Goal: Task Accomplishment & Management: Manage account settings

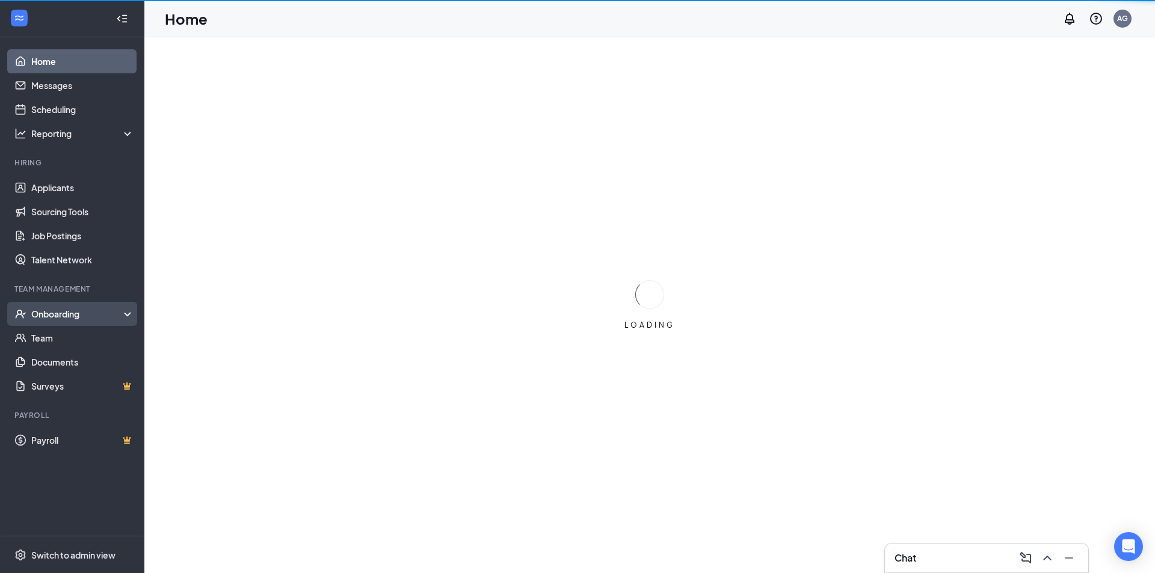
click at [76, 319] on div "Onboarding" at bounding box center [77, 314] width 93 height 12
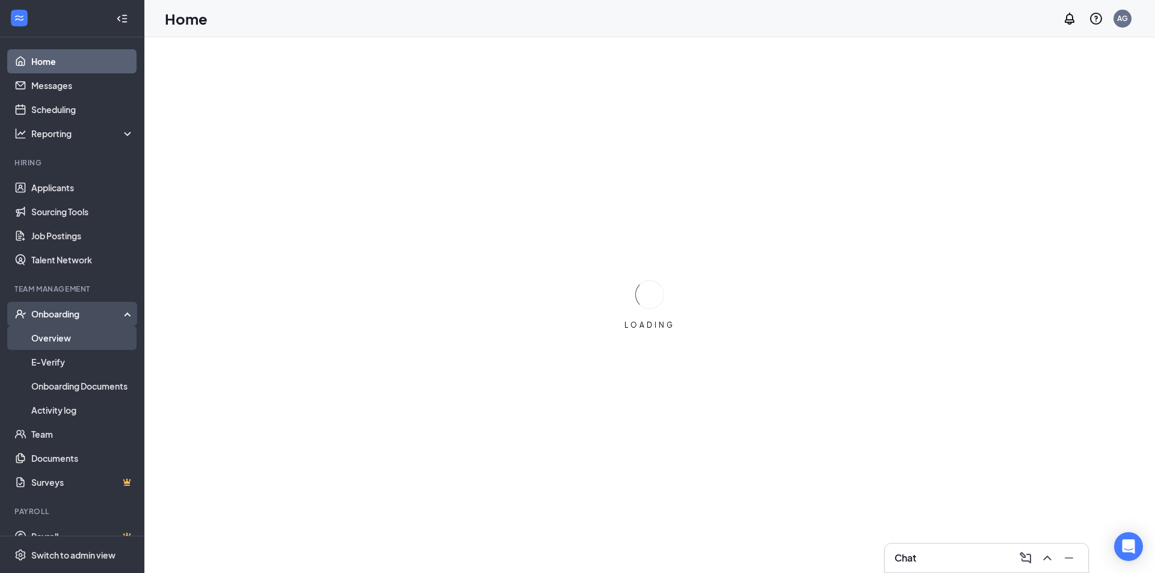
click at [66, 339] on link "Overview" at bounding box center [82, 338] width 103 height 24
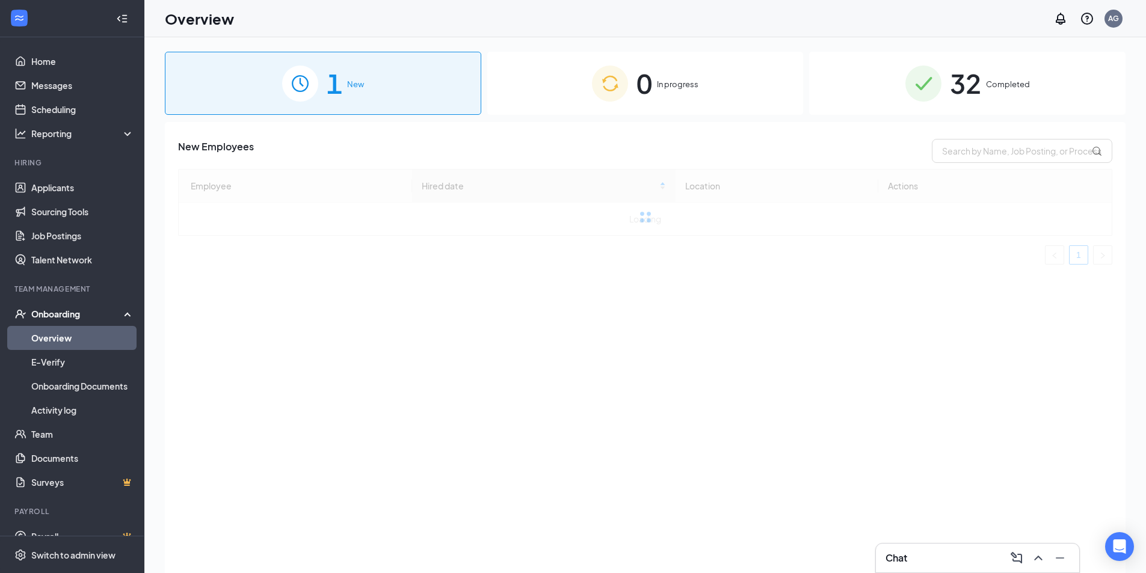
click at [868, 71] on div "32 Completed" at bounding box center [967, 83] width 316 height 63
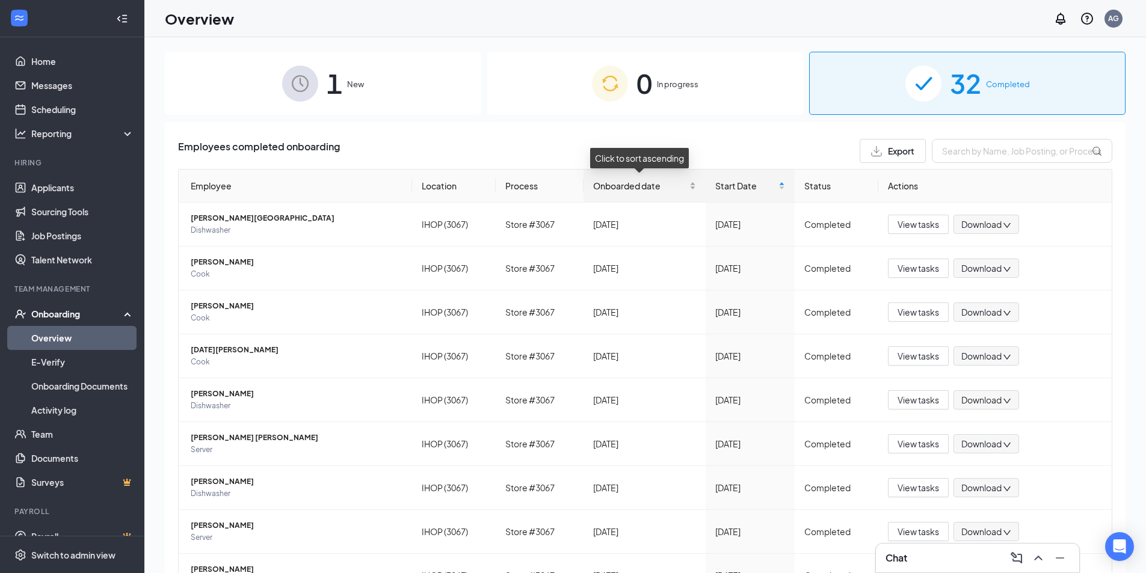
click at [688, 188] on div "Onboarded date" at bounding box center [644, 185] width 103 height 13
click at [688, 190] on div "Onboarded date" at bounding box center [644, 185] width 103 height 13
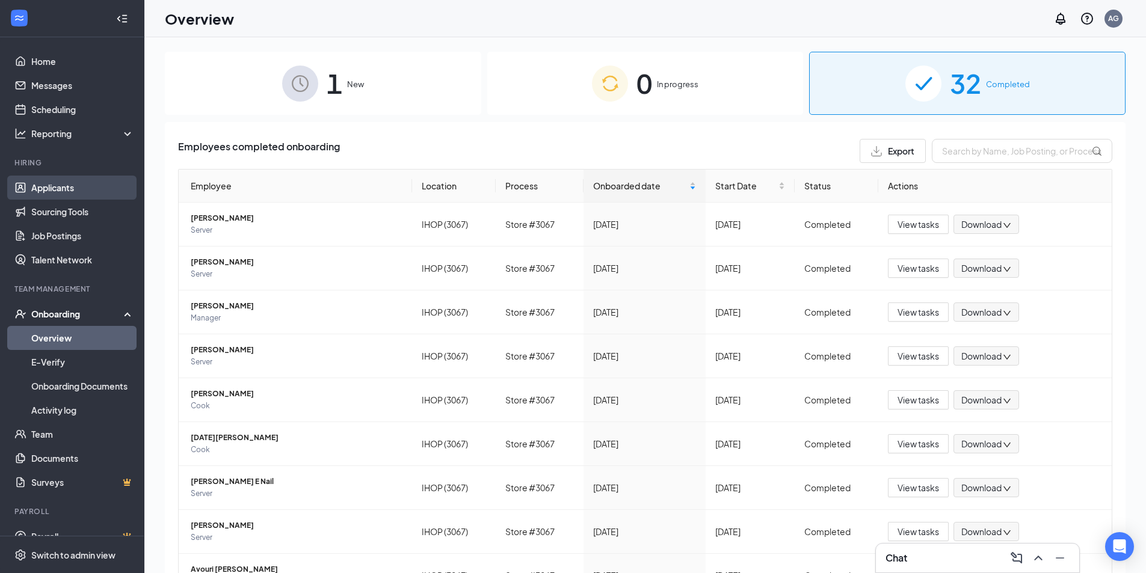
click at [45, 192] on link "Applicants" at bounding box center [82, 188] width 103 height 24
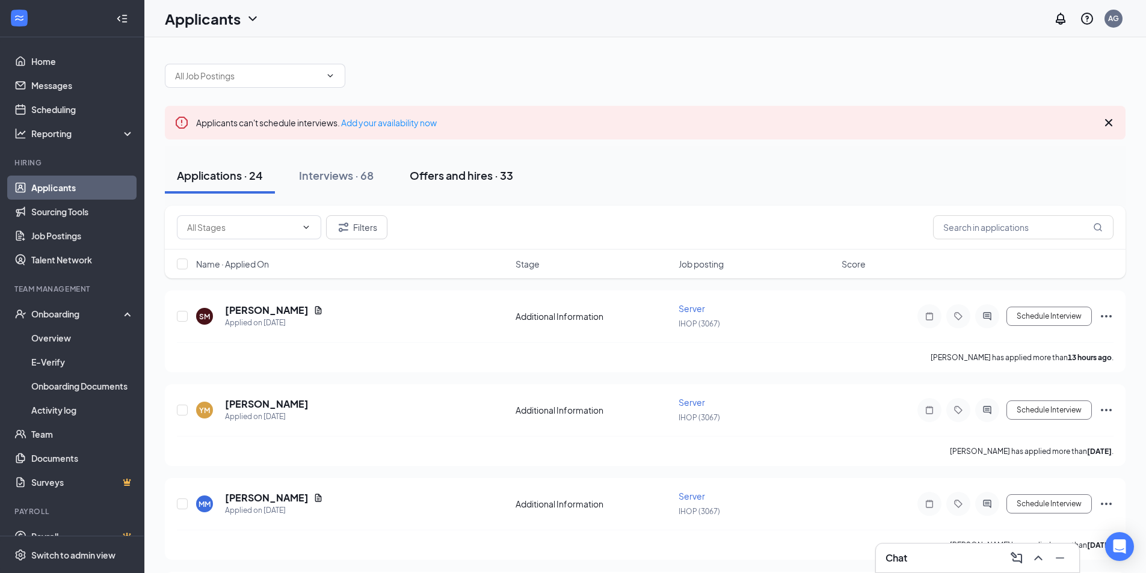
click at [463, 173] on div "Offers and hires · 33" at bounding box center [461, 175] width 103 height 15
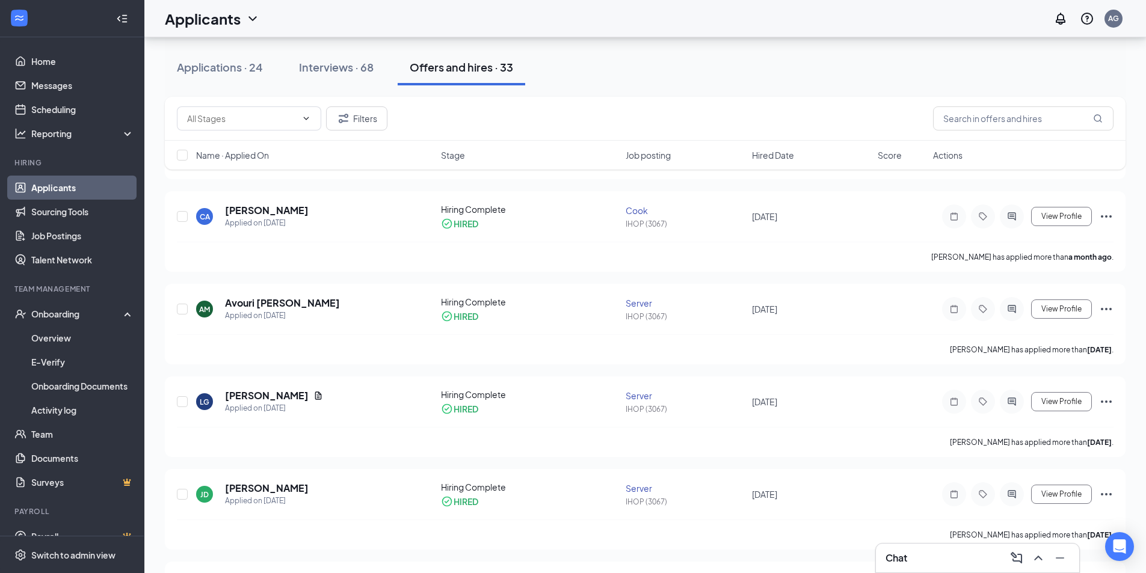
scroll to position [842, 0]
click at [373, 117] on button "Filters" at bounding box center [356, 118] width 61 height 24
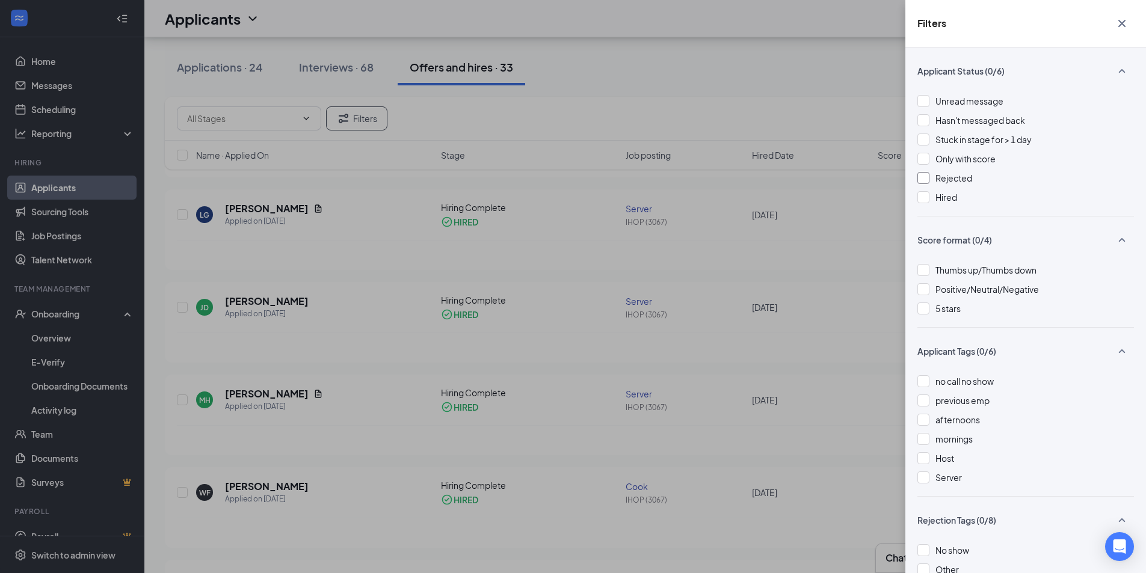
click at [928, 179] on div at bounding box center [924, 178] width 12 height 12
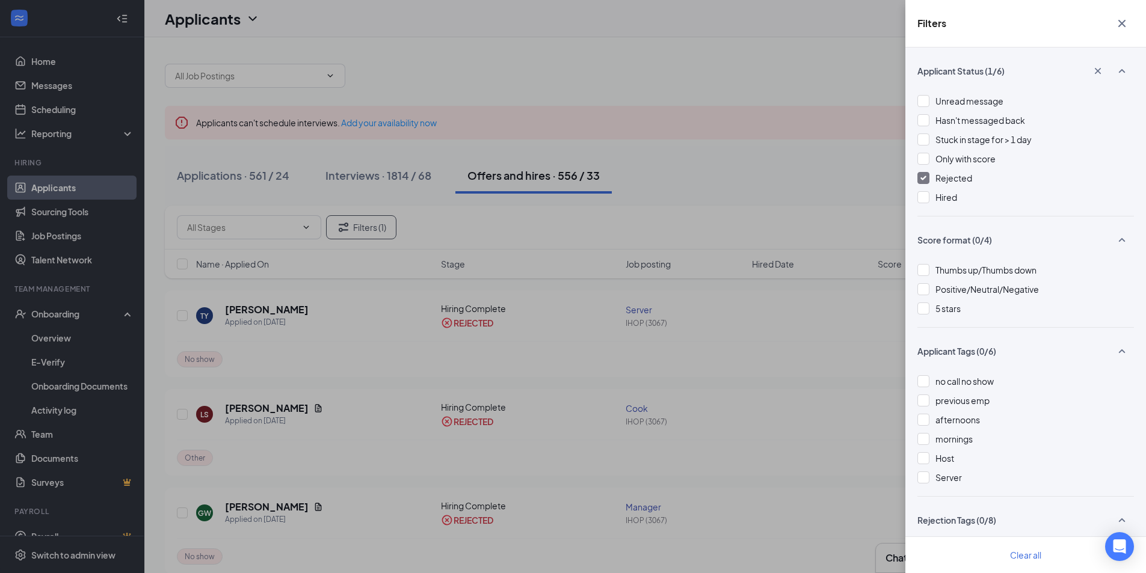
click at [1131, 23] on button "button" at bounding box center [1122, 23] width 24 height 23
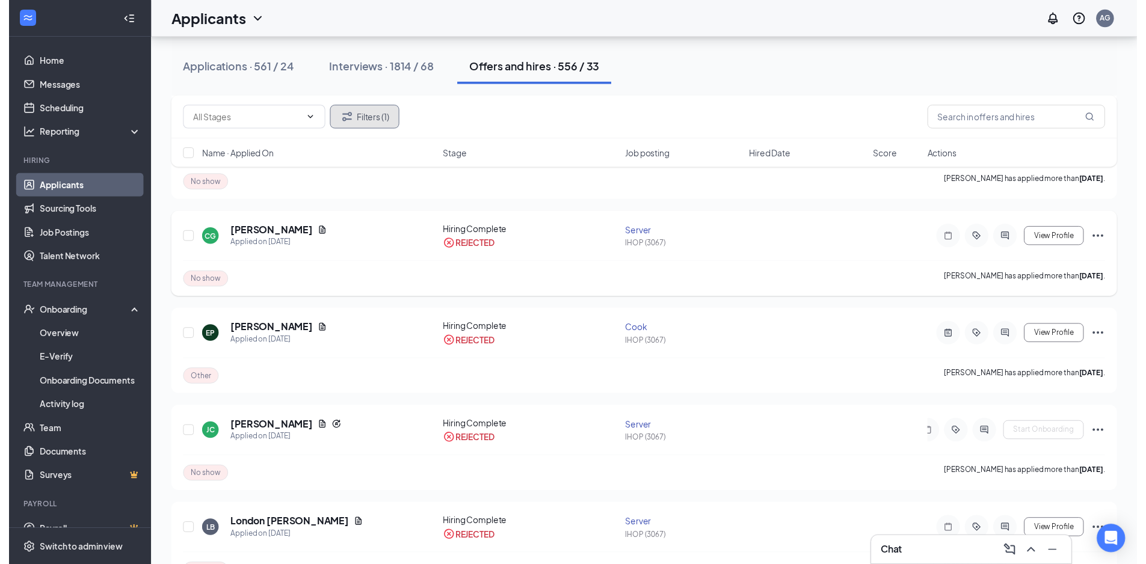
scroll to position [782, 0]
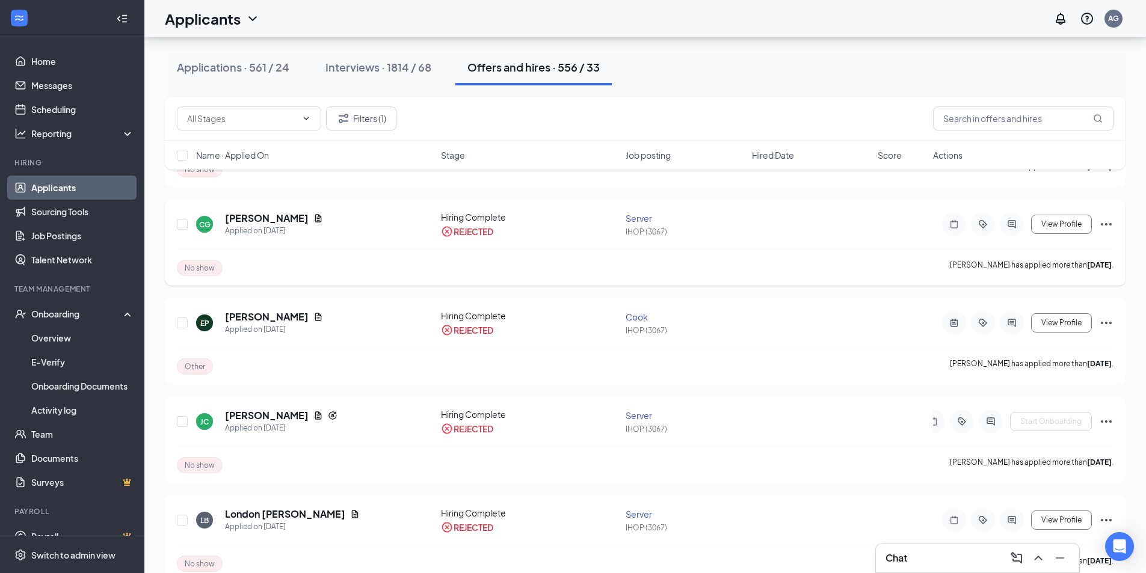
click at [1108, 224] on icon "Ellipses" at bounding box center [1106, 224] width 14 height 14
click at [1019, 252] on p "Unreject" at bounding box center [1051, 250] width 103 height 12
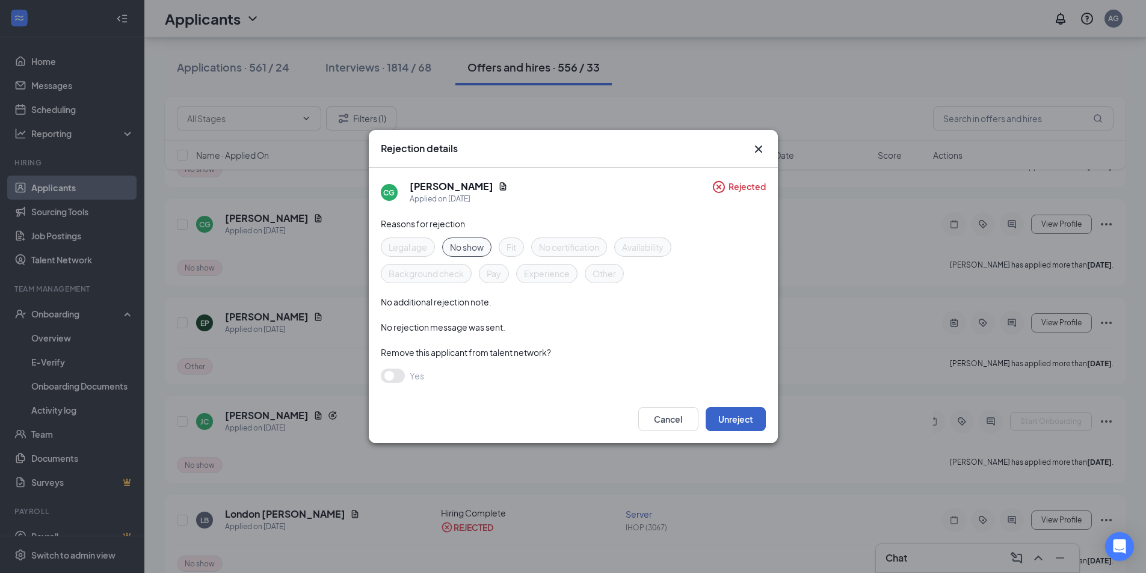
click at [723, 416] on button "Unreject" at bounding box center [736, 419] width 60 height 24
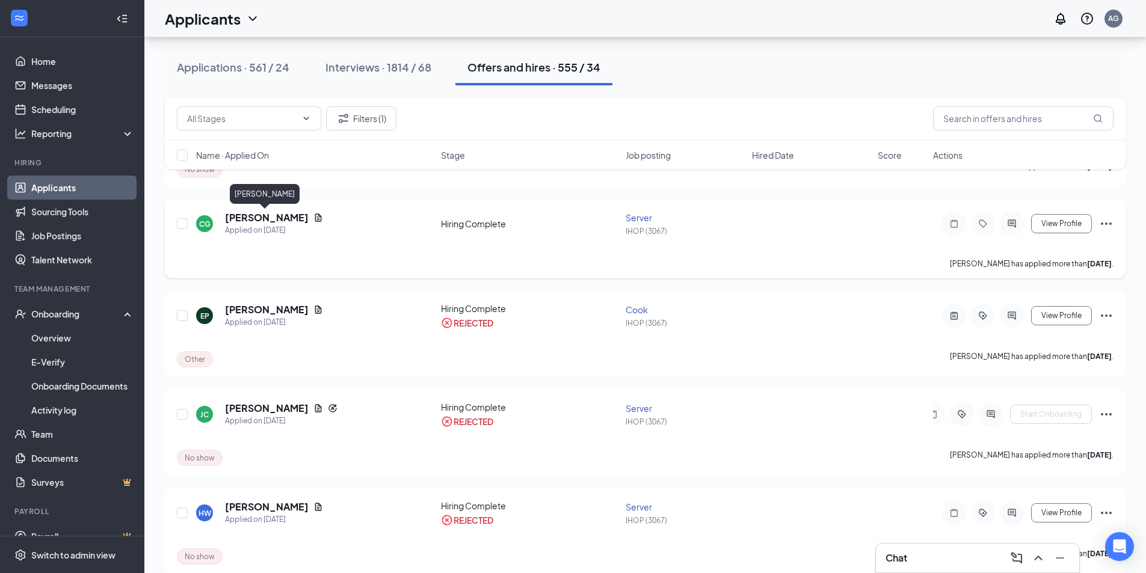
click at [264, 217] on h5 "[PERSON_NAME]" at bounding box center [267, 217] width 84 height 13
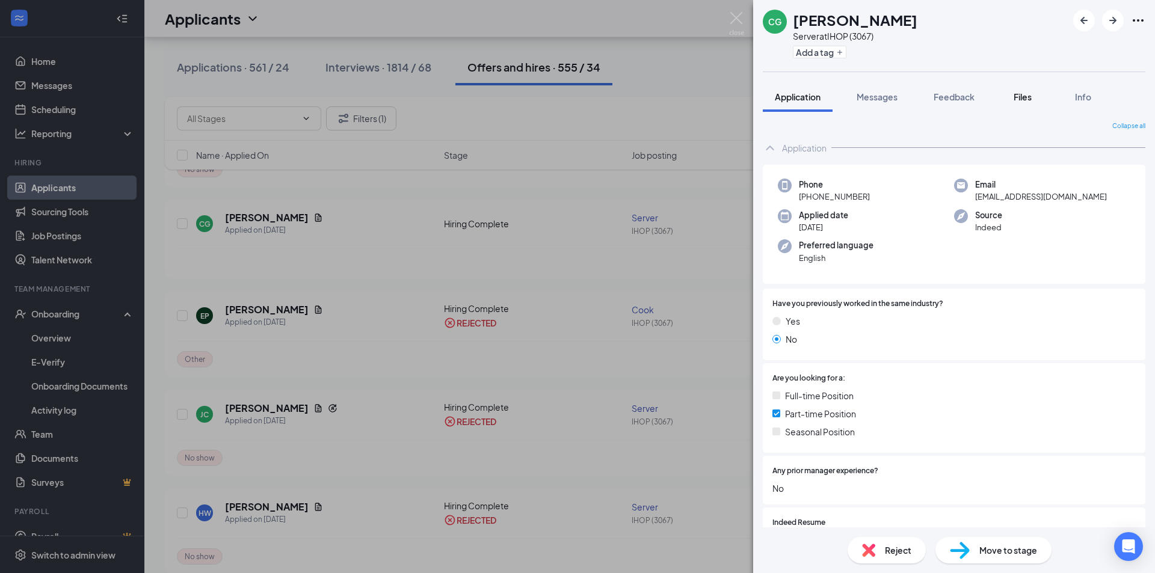
click at [1031, 97] on span "Files" at bounding box center [1023, 96] width 18 height 11
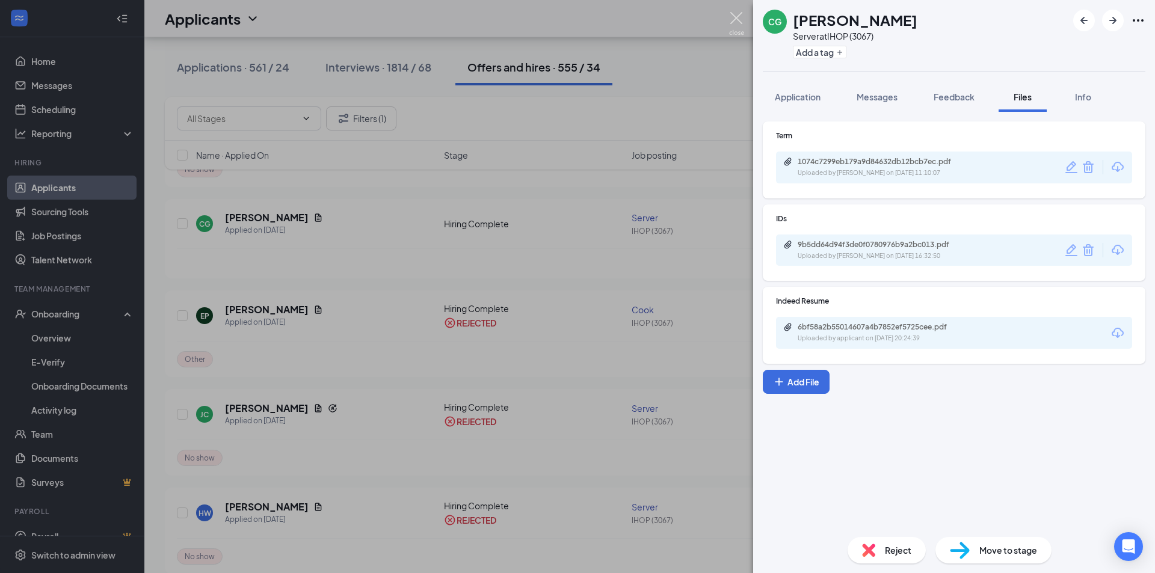
click at [738, 16] on img at bounding box center [736, 23] width 15 height 23
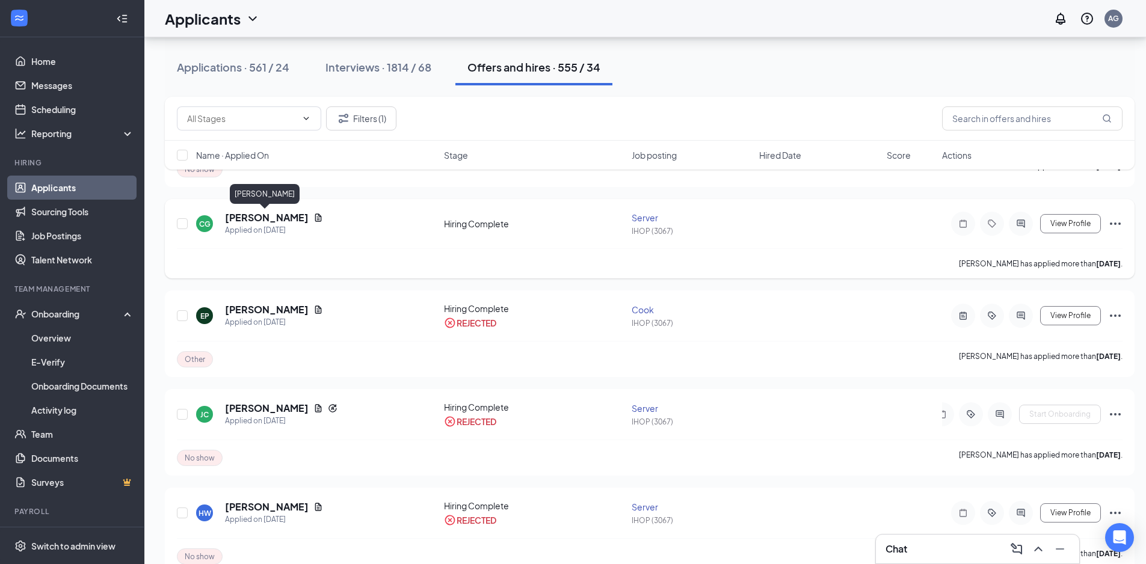
click at [265, 218] on h5 "[PERSON_NAME]" at bounding box center [267, 217] width 84 height 13
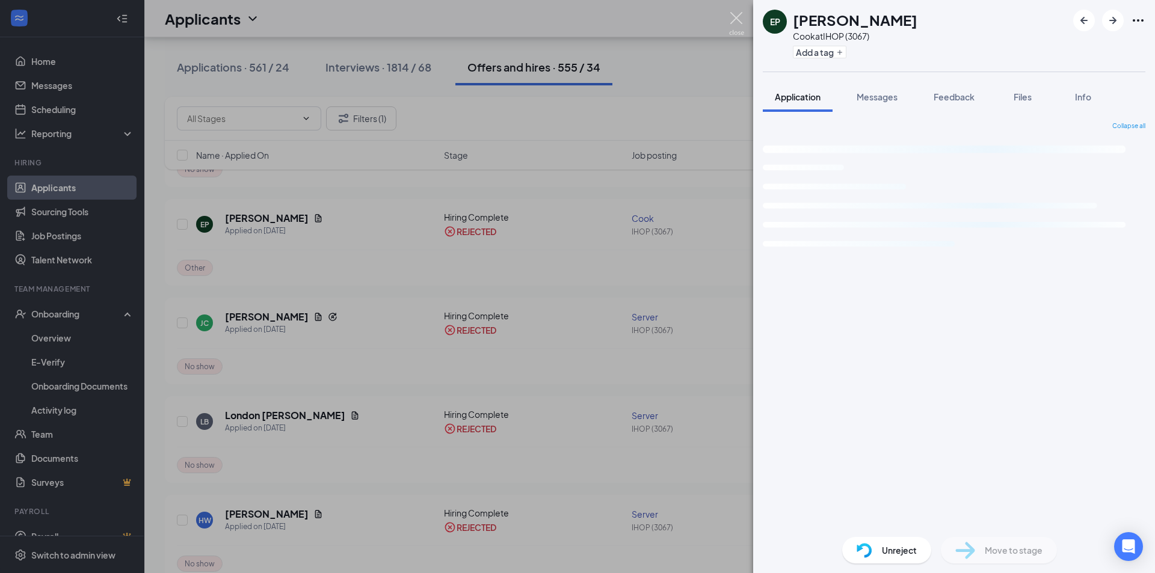
click at [734, 20] on img at bounding box center [736, 23] width 15 height 23
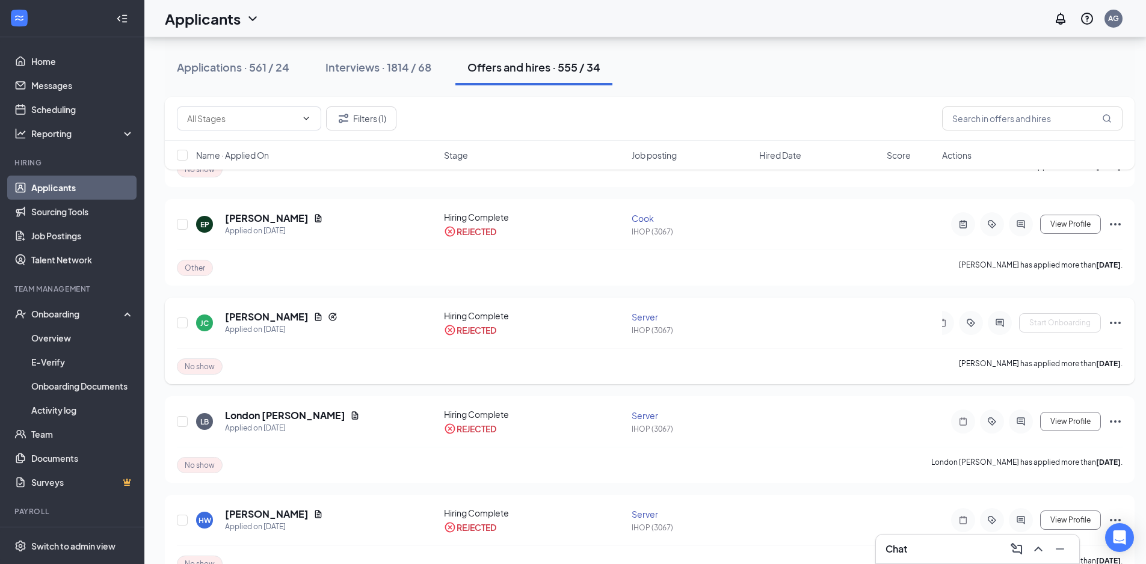
click at [1114, 326] on icon "Ellipses" at bounding box center [1115, 323] width 14 height 14
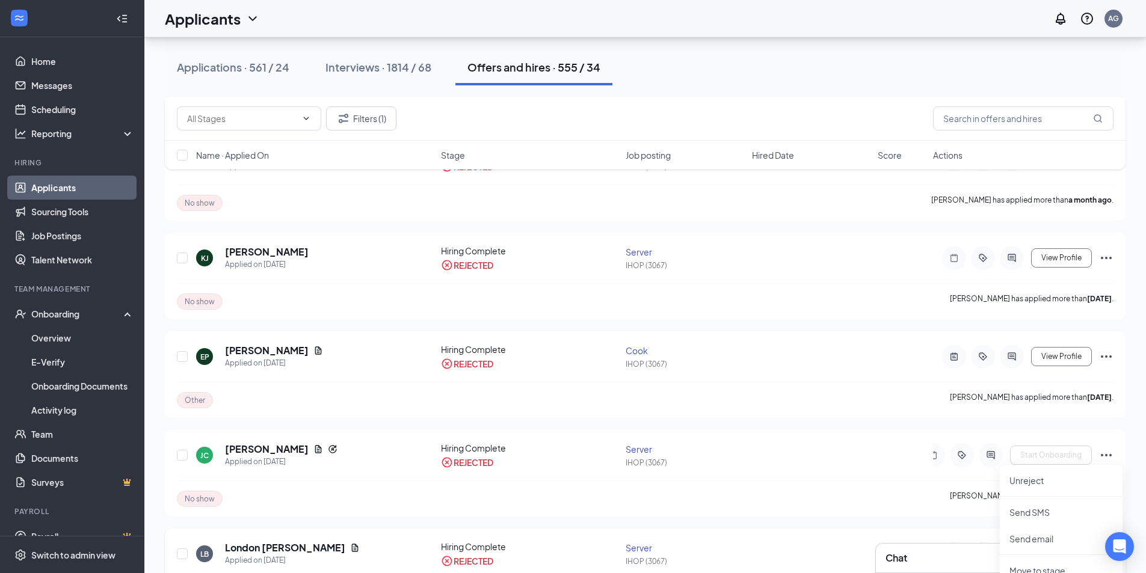
scroll to position [662, 0]
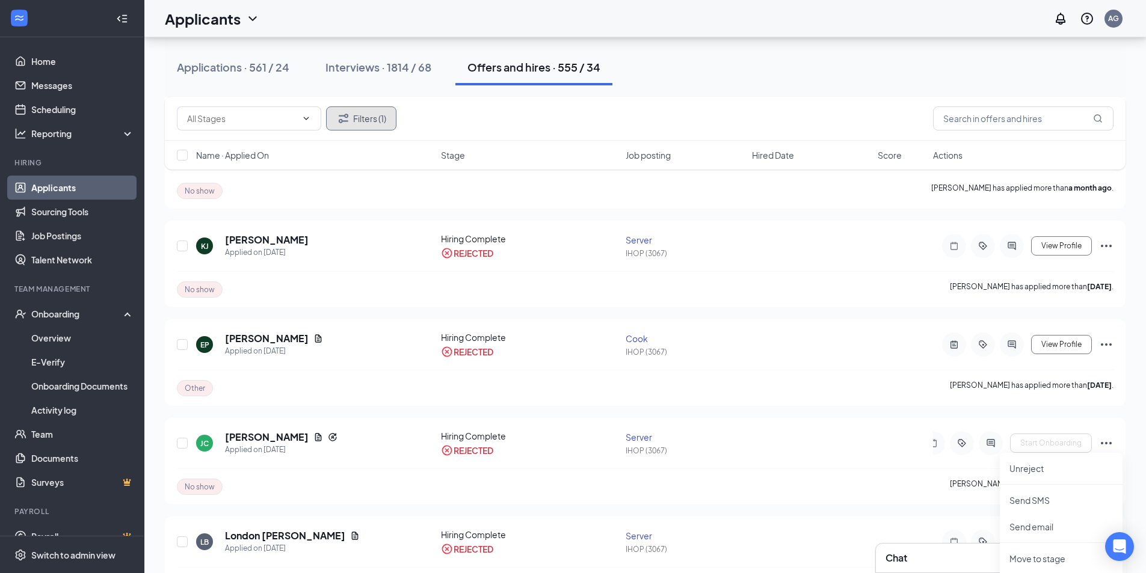
click at [350, 117] on icon "Filter" at bounding box center [343, 118] width 14 height 14
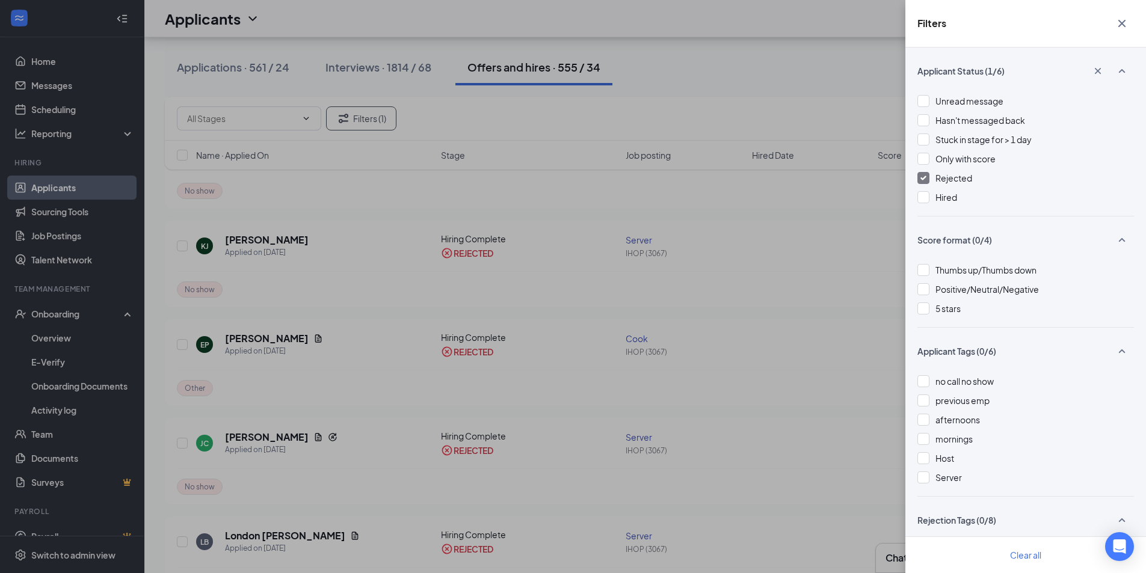
click at [924, 176] on img at bounding box center [924, 178] width 6 height 5
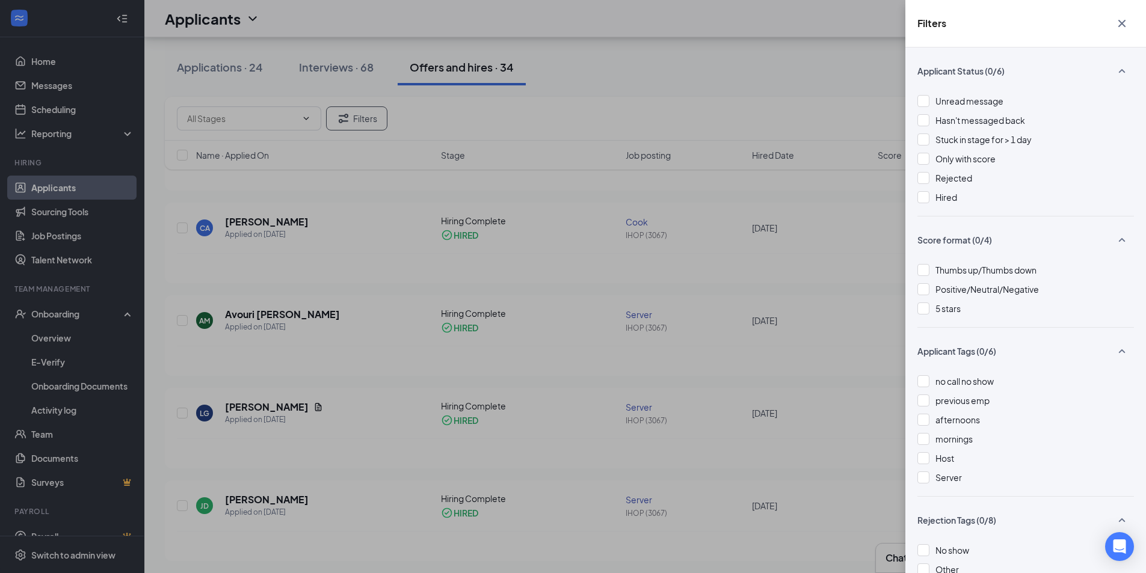
click at [1123, 23] on icon "Cross" at bounding box center [1122, 23] width 7 height 7
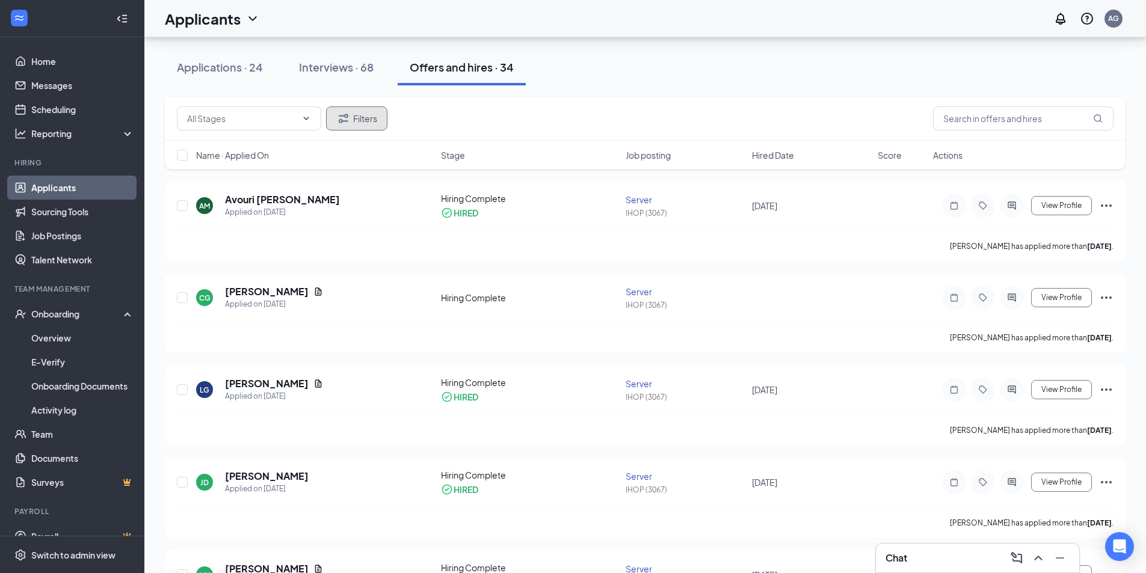
scroll to position [782, 0]
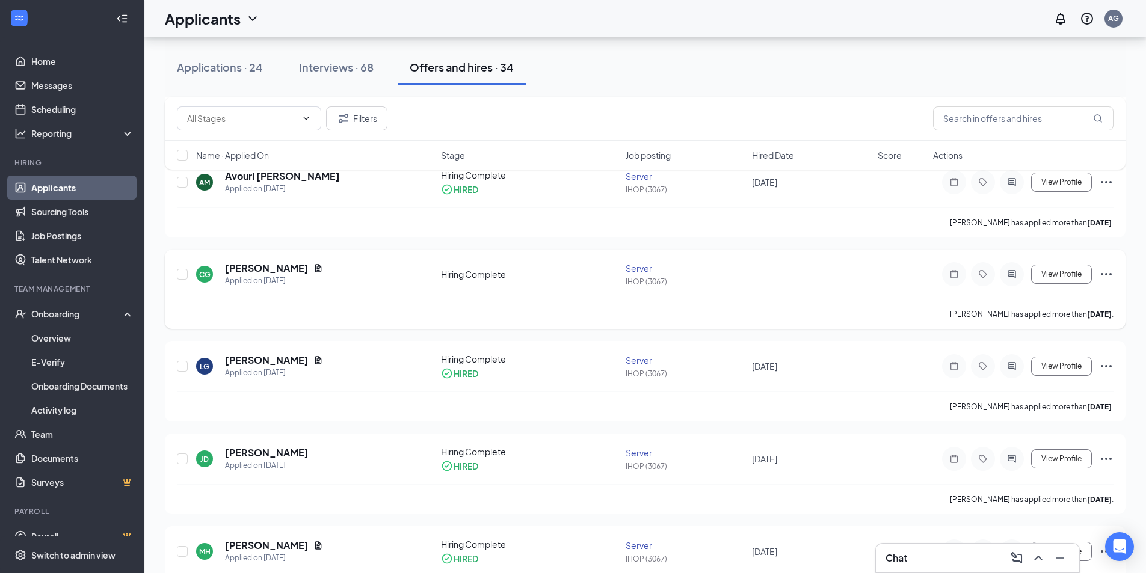
click at [1105, 277] on icon "Ellipses" at bounding box center [1106, 274] width 14 height 14
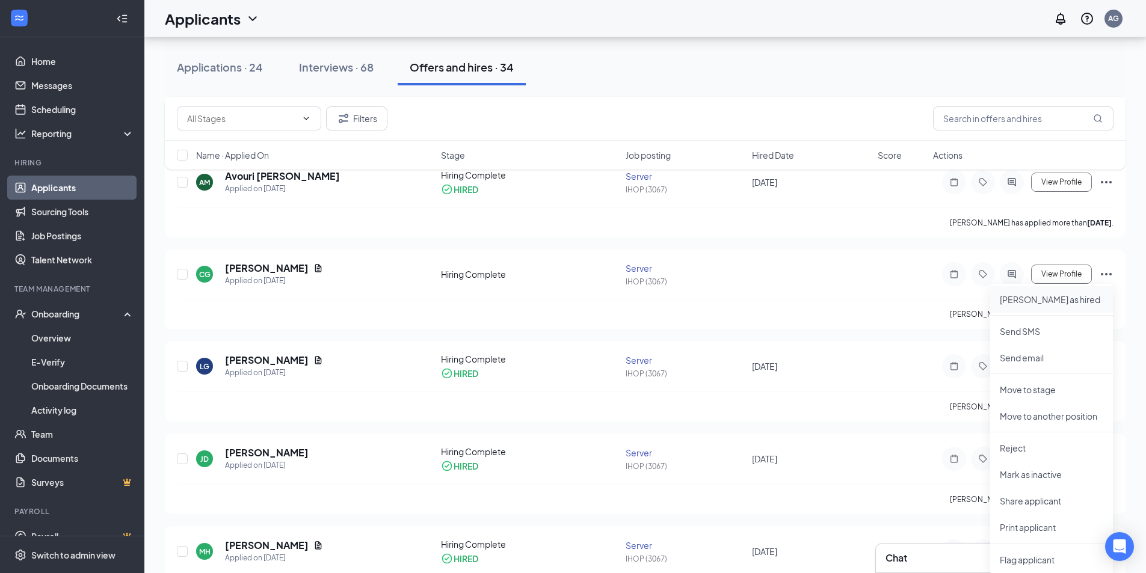
click at [1042, 297] on p "[PERSON_NAME] as hired" at bounding box center [1051, 300] width 103 height 12
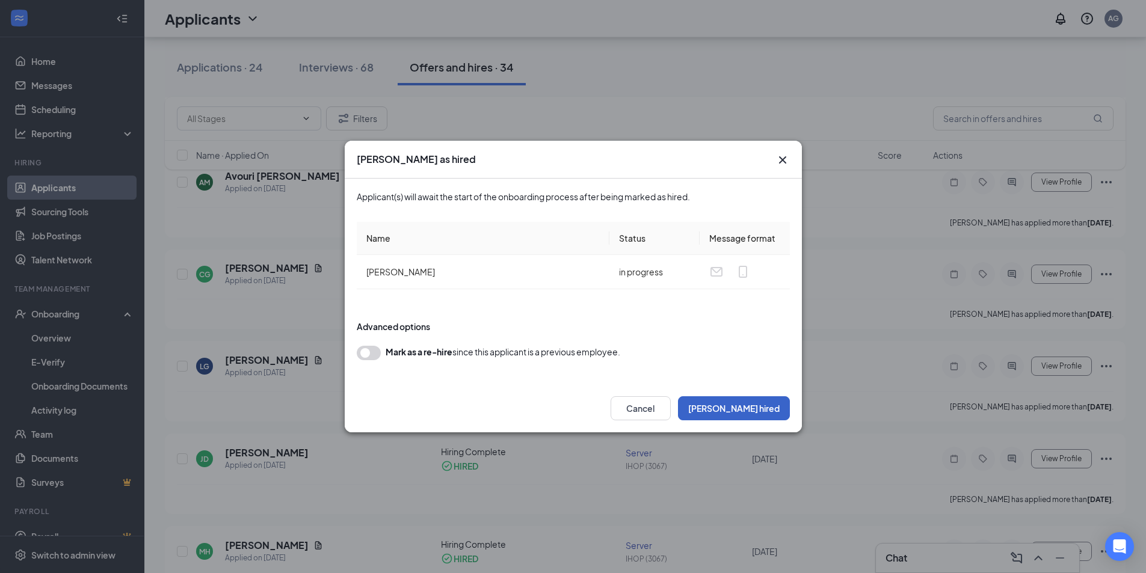
click at [754, 415] on button "[PERSON_NAME] hired" at bounding box center [734, 409] width 112 height 24
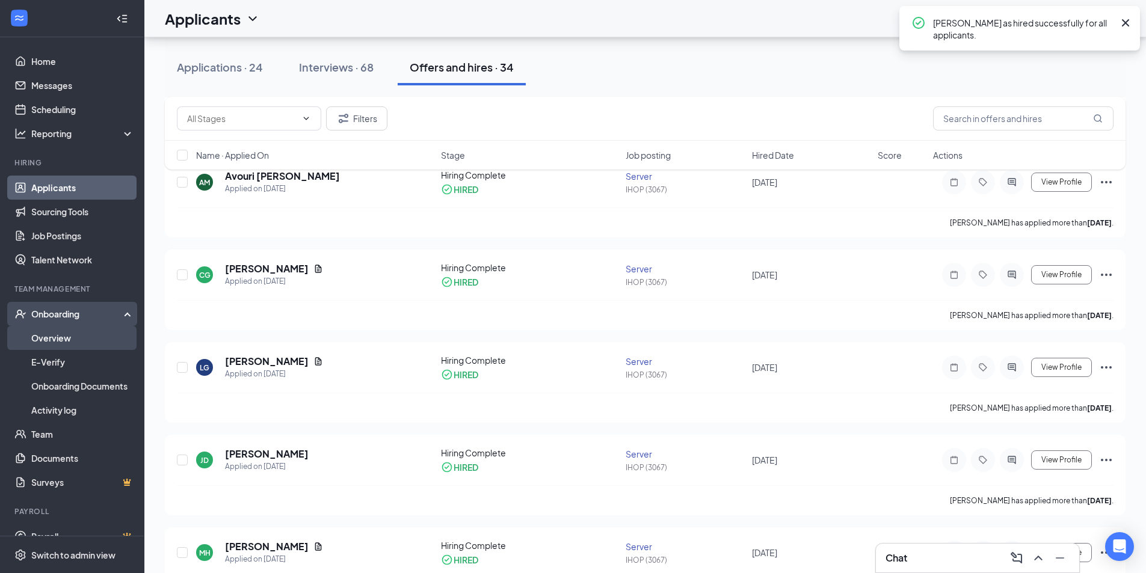
click at [46, 339] on link "Overview" at bounding box center [82, 338] width 103 height 24
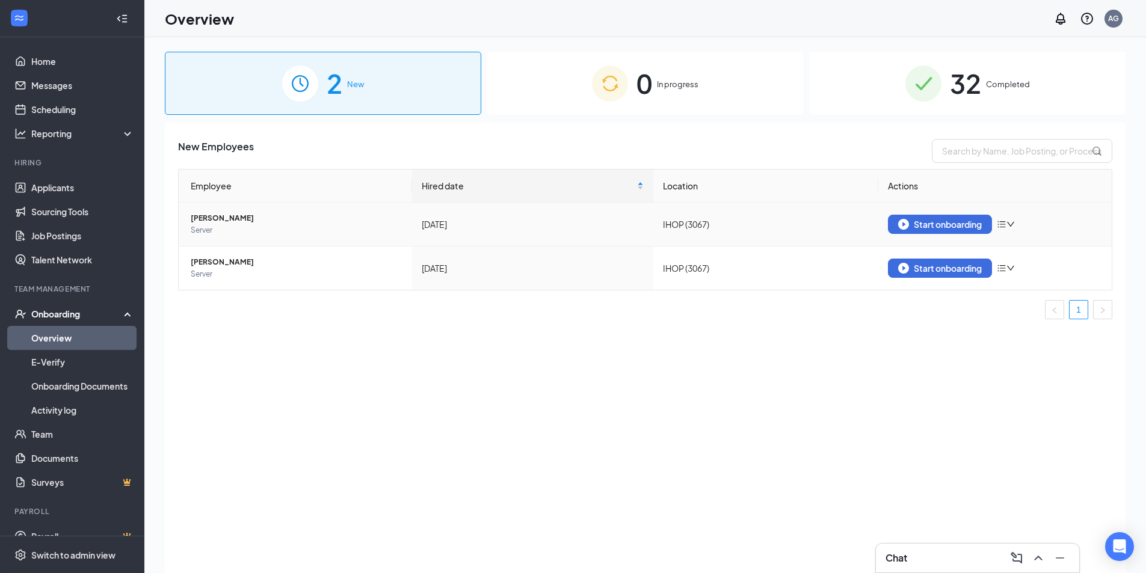
click at [203, 213] on span "[PERSON_NAME]" at bounding box center [297, 218] width 212 height 12
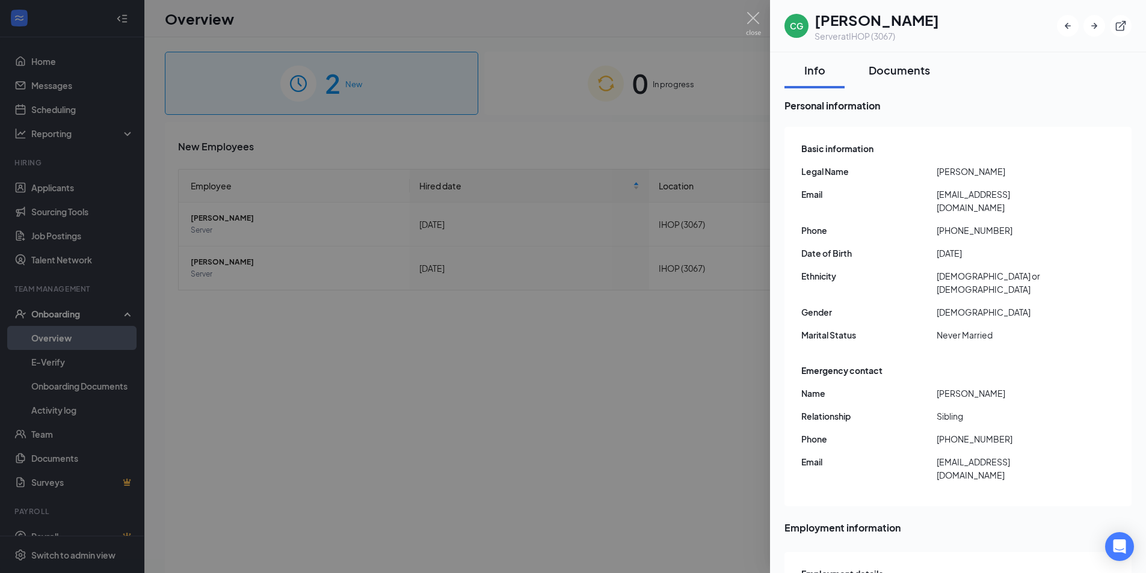
click at [897, 69] on div "Documents" at bounding box center [899, 70] width 61 height 15
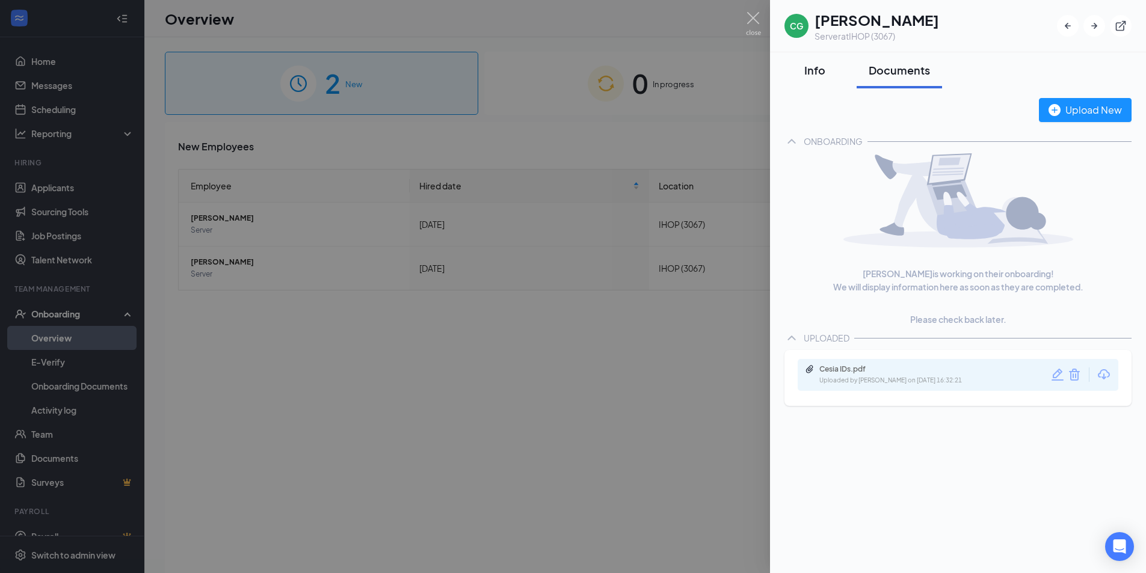
click at [810, 71] on div "Info" at bounding box center [815, 70] width 36 height 15
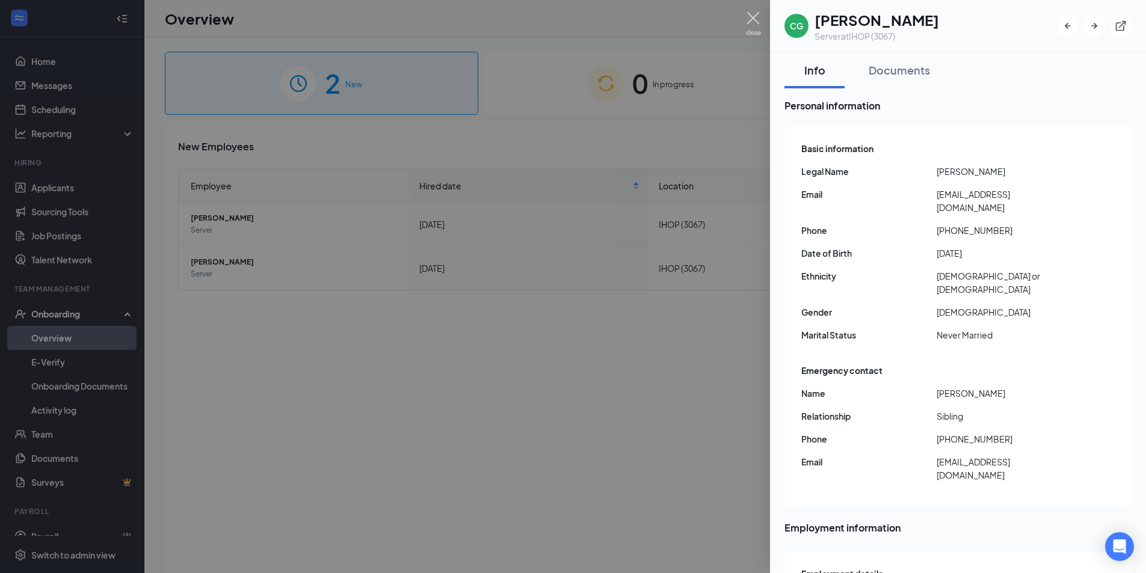
click at [752, 13] on img at bounding box center [753, 23] width 15 height 23
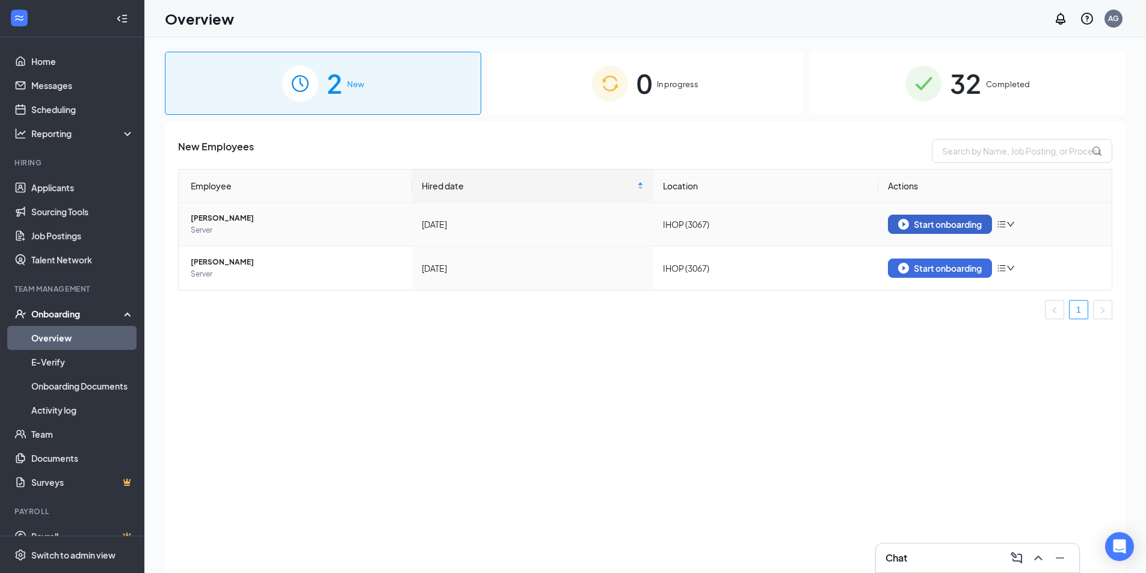
click at [930, 220] on div "Start onboarding" at bounding box center [940, 224] width 84 height 11
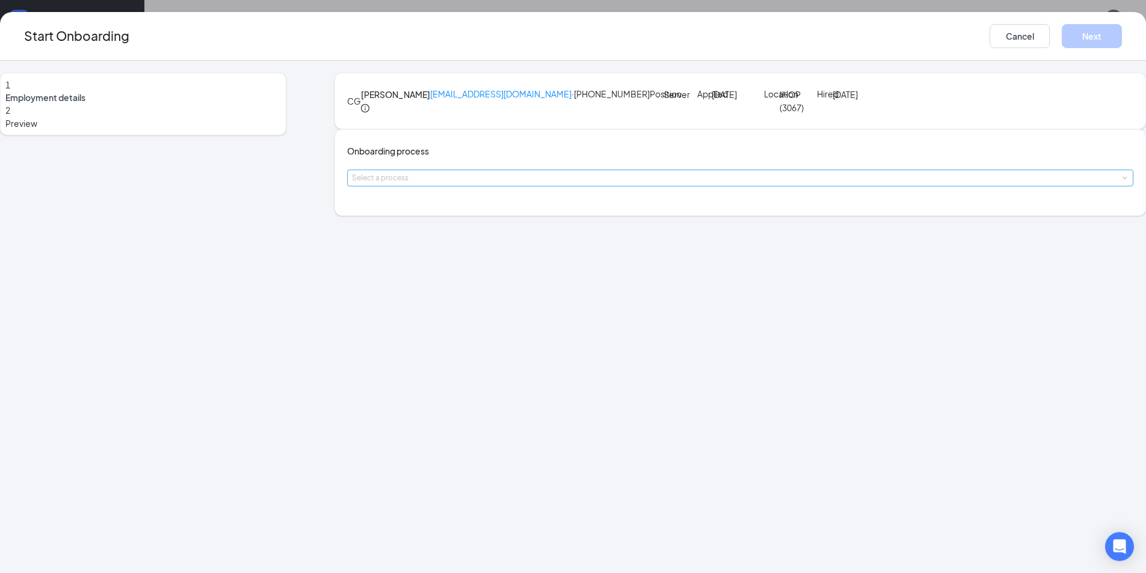
click at [466, 184] on div "Select a process" at bounding box center [737, 178] width 771 height 12
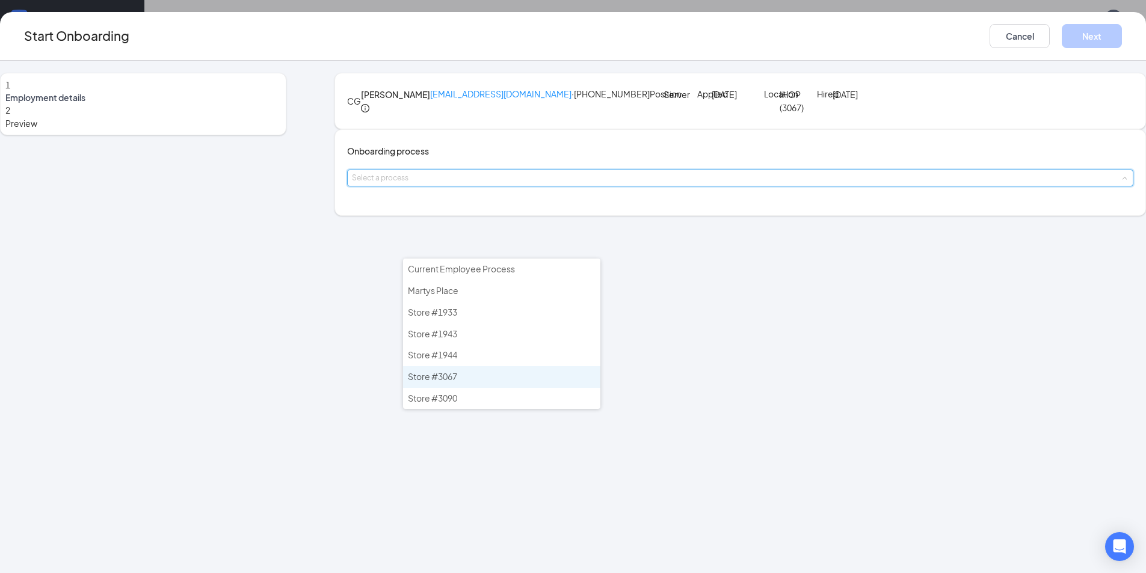
click at [454, 381] on span "Store #3067" at bounding box center [432, 376] width 49 height 11
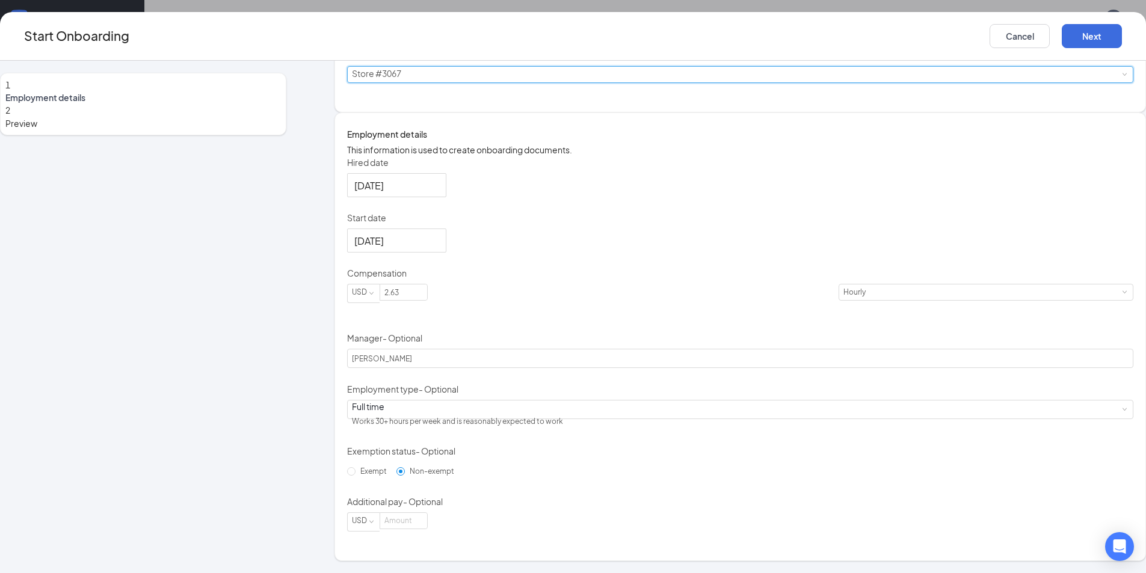
scroll to position [189, 0]
click at [427, 529] on input at bounding box center [403, 521] width 47 height 16
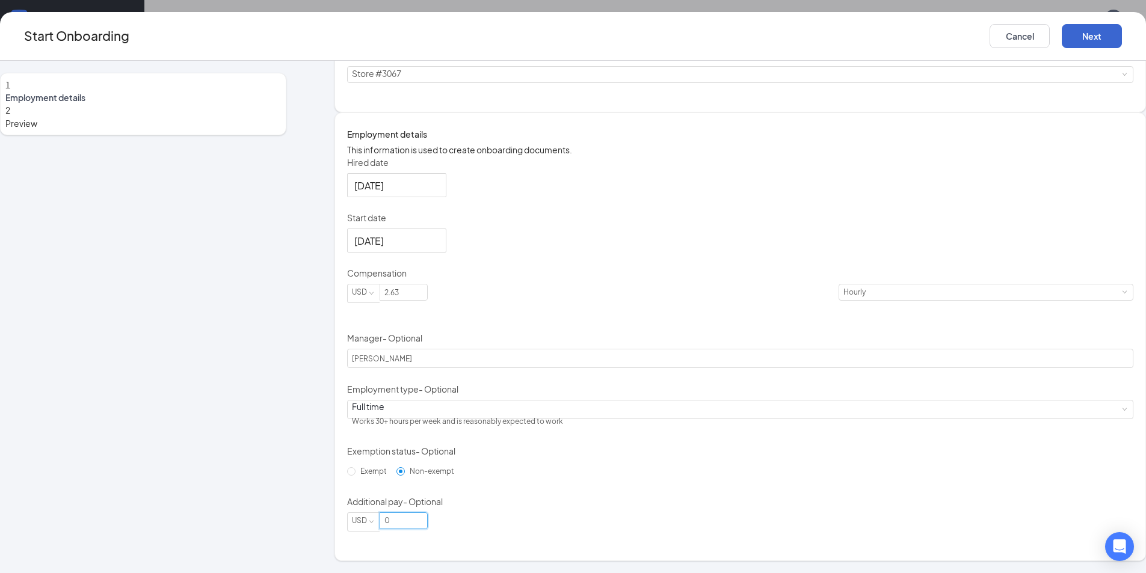
type input "0"
click at [1062, 36] on button "Next" at bounding box center [1092, 36] width 60 height 24
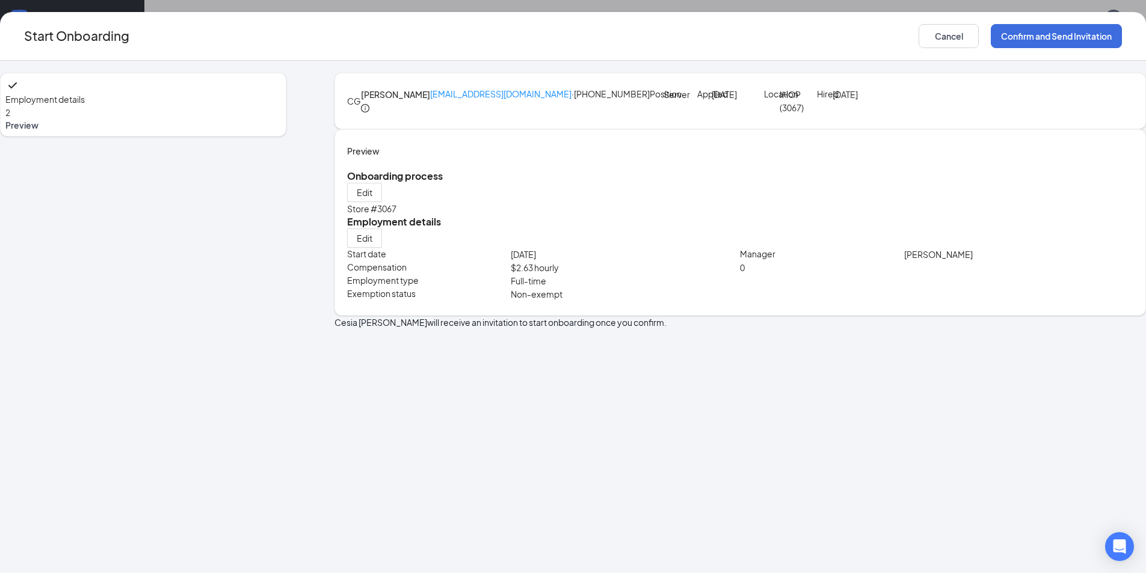
scroll to position [0, 0]
click at [991, 38] on button "Confirm and Send Invitation" at bounding box center [1056, 36] width 131 height 24
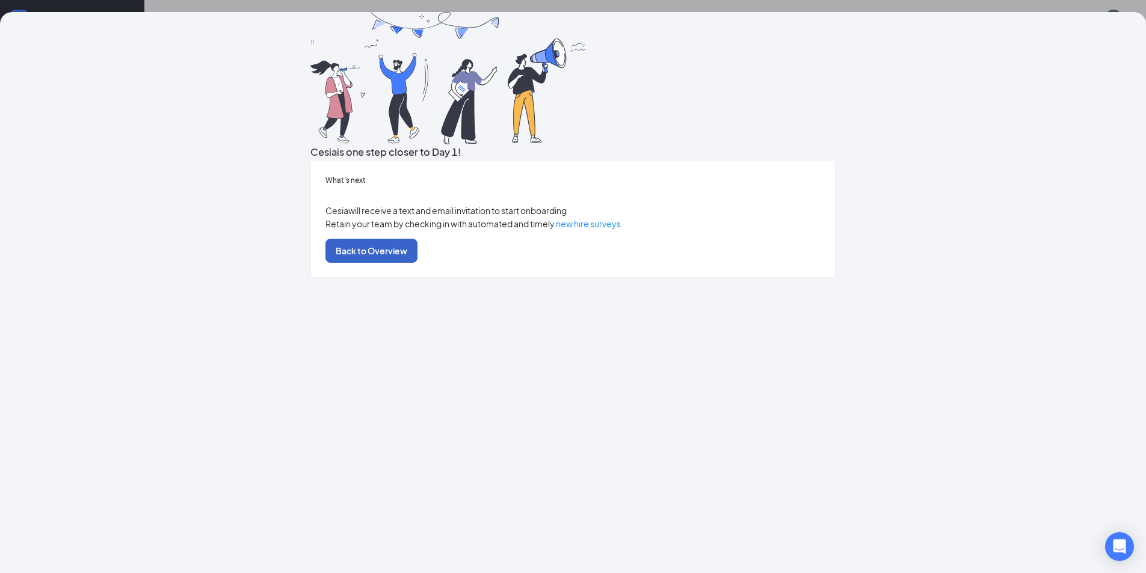
click at [418, 263] on button "Back to Overview" at bounding box center [372, 251] width 92 height 24
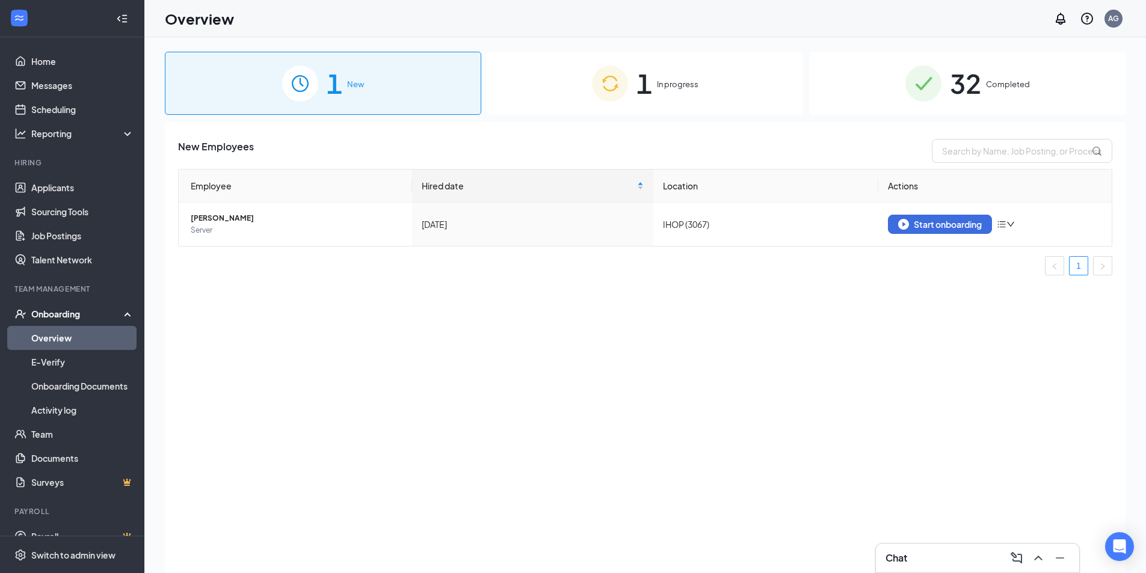
click at [664, 106] on div "1 In progress" at bounding box center [645, 83] width 316 height 63
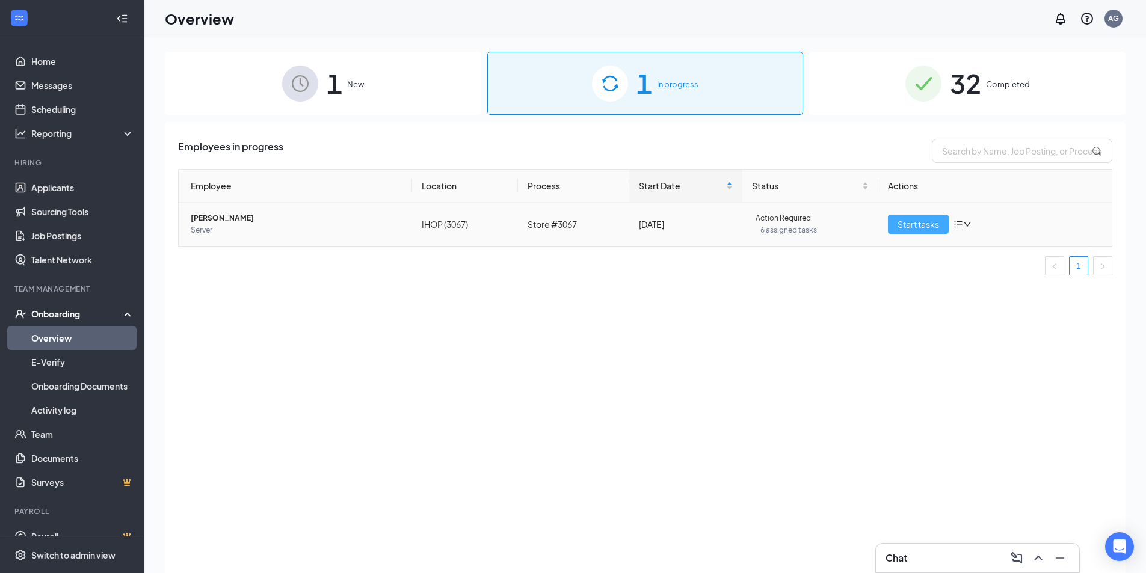
drag, startPoint x: 936, startPoint y: 221, endPoint x: 925, endPoint y: 220, distance: 10.2
click at [935, 221] on span "Start tasks" at bounding box center [919, 224] width 42 height 13
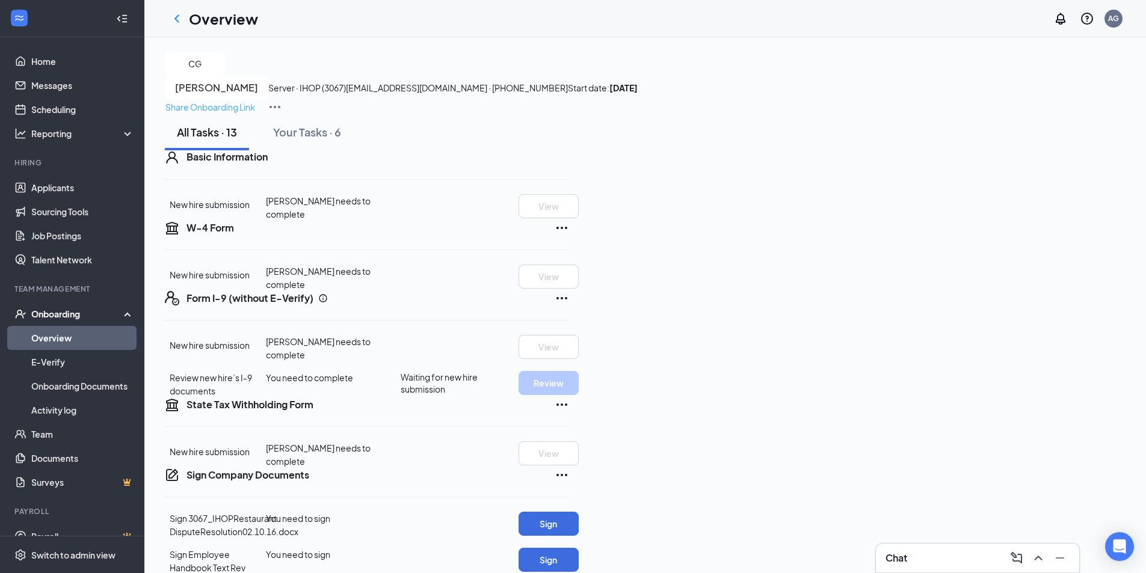
click at [255, 100] on p "Share Onboarding Link" at bounding box center [210, 106] width 90 height 13
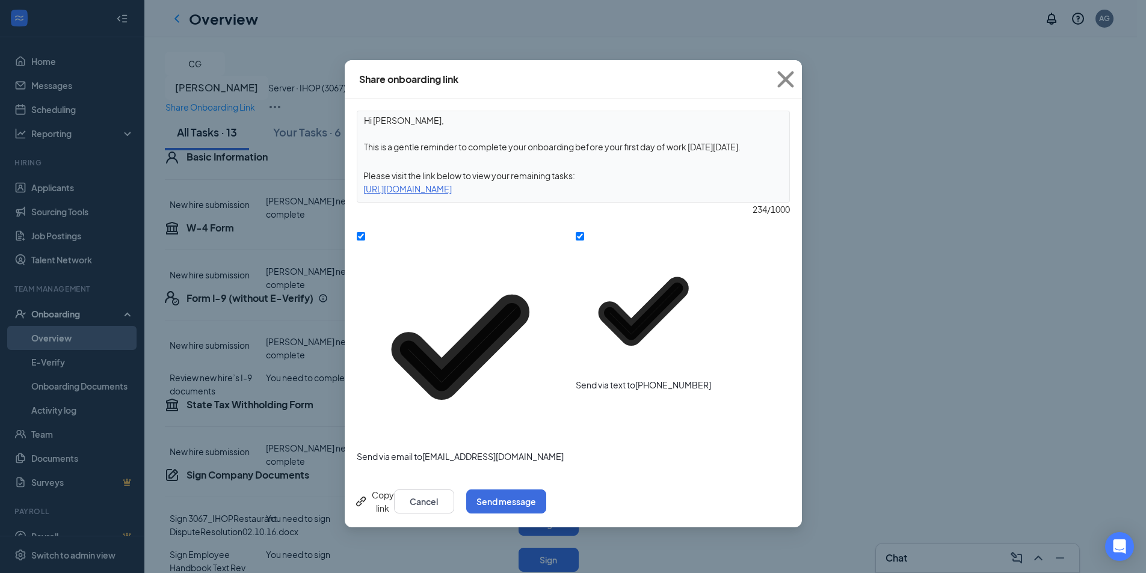
click at [379, 489] on div "Copy link" at bounding box center [374, 502] width 40 height 26
click at [782, 75] on icon "Cross" at bounding box center [786, 79] width 32 height 32
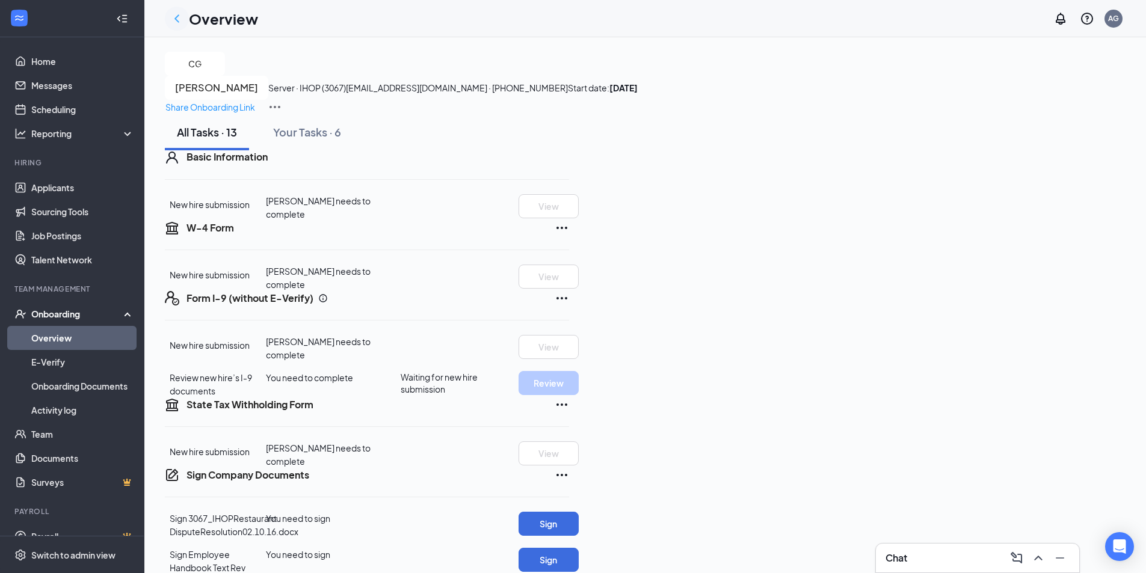
click at [179, 20] on icon "ChevronLeft" at bounding box center [177, 18] width 14 height 14
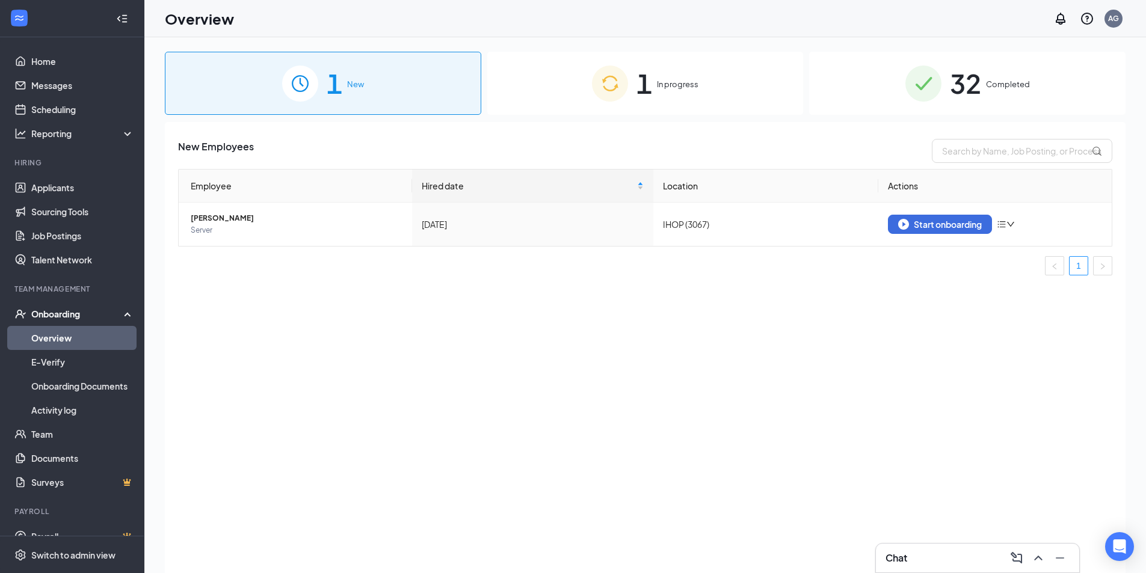
click at [541, 95] on div "1 In progress" at bounding box center [645, 83] width 316 height 63
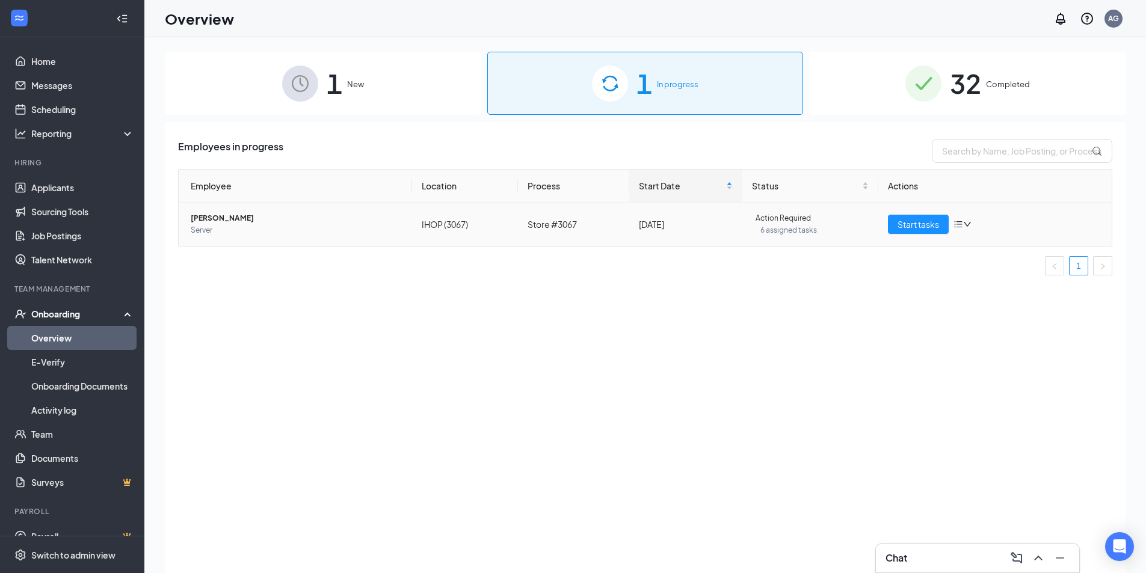
click at [958, 225] on icon "bars" at bounding box center [959, 225] width 10 height 10
click at [972, 247] on div "Stop process" at bounding box center [1012, 243] width 102 height 13
click at [961, 224] on icon "bars" at bounding box center [959, 225] width 10 height 10
click at [984, 289] on div "Remove from onboarding" at bounding box center [1012, 282] width 102 height 13
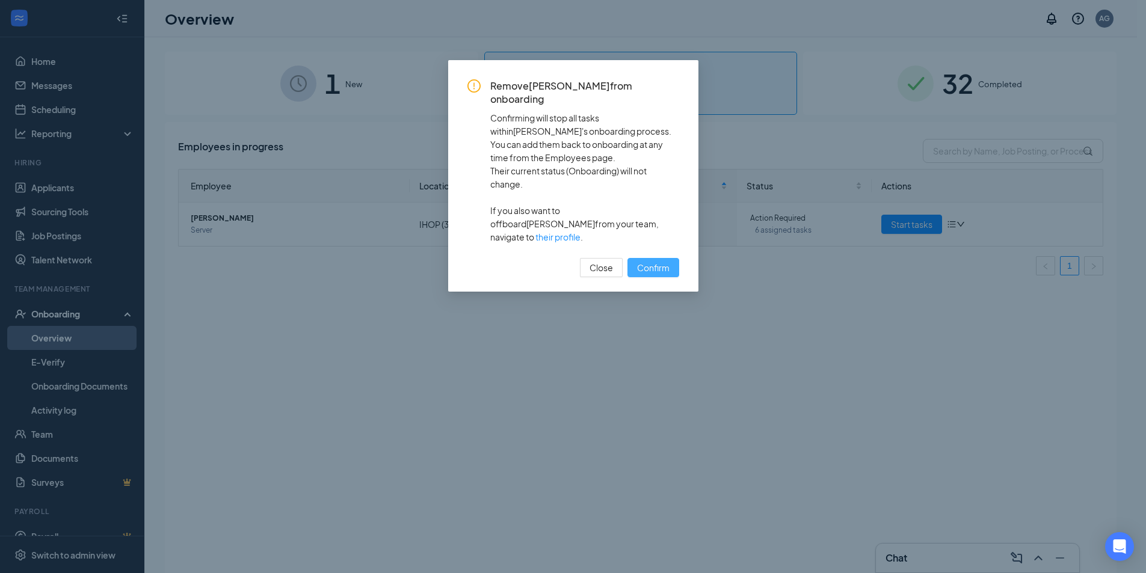
click at [658, 261] on span "Confirm" at bounding box center [653, 267] width 32 height 13
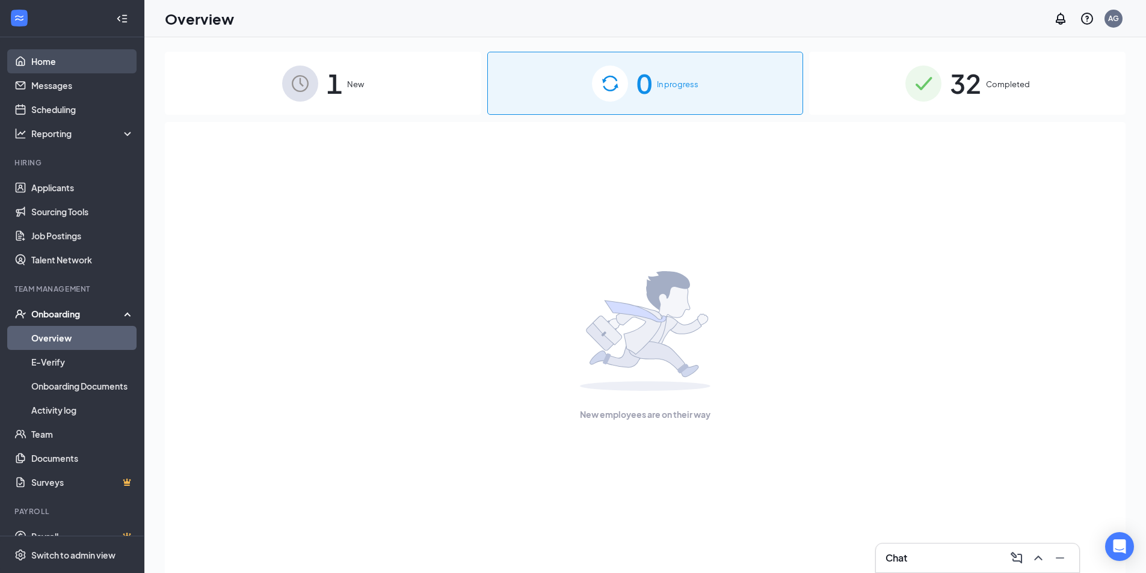
click at [50, 63] on link "Home" at bounding box center [82, 61] width 103 height 24
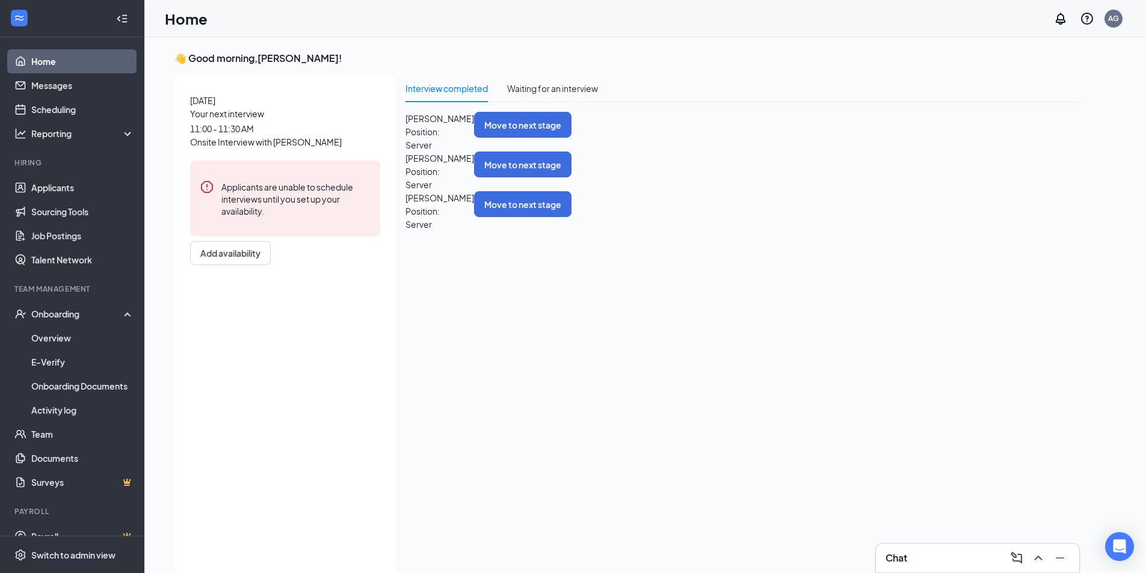
click at [51, 57] on link "Home" at bounding box center [82, 61] width 103 height 24
